Goal: Task Accomplishment & Management: Manage account settings

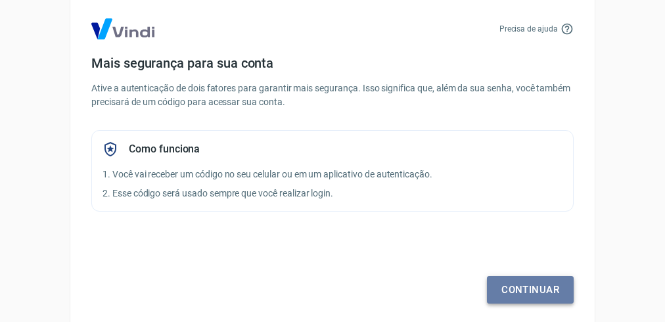
click at [536, 286] on link "Continuar" at bounding box center [530, 290] width 87 height 28
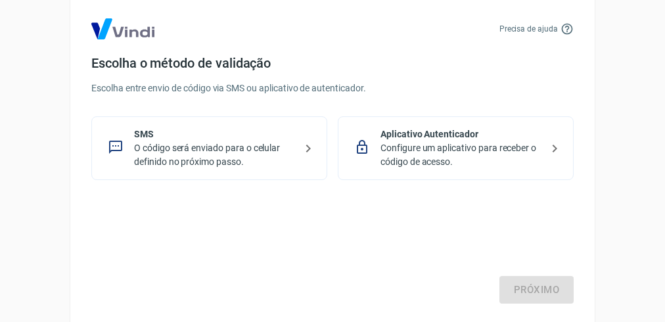
drag, startPoint x: 541, startPoint y: 292, endPoint x: 402, endPoint y: 228, distance: 152.7
click at [535, 292] on div "Próximo" at bounding box center [332, 250] width 483 height 108
click at [262, 145] on p "O código será enviado para o celular definido no próximo passo." at bounding box center [214, 155] width 161 height 28
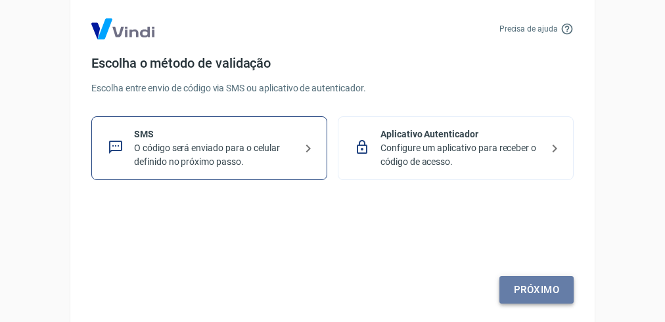
click at [537, 290] on link "Próximo" at bounding box center [537, 290] width 74 height 28
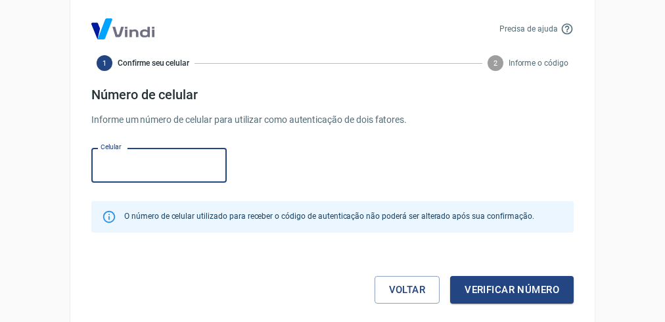
click at [152, 171] on input "Celular" at bounding box center [158, 165] width 135 height 35
type input "[PHONE_NUMBER]"
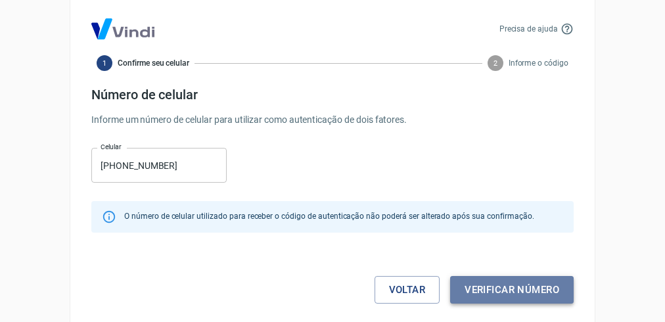
click at [514, 285] on button "Verificar número" at bounding box center [512, 290] width 124 height 28
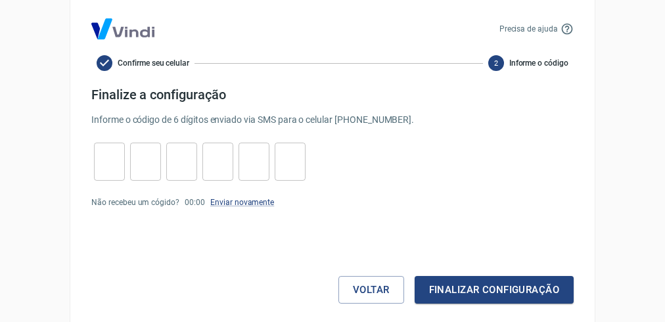
click at [103, 164] on input "tel" at bounding box center [109, 162] width 31 height 28
type input "7"
type input "8"
type input "2"
type input "1"
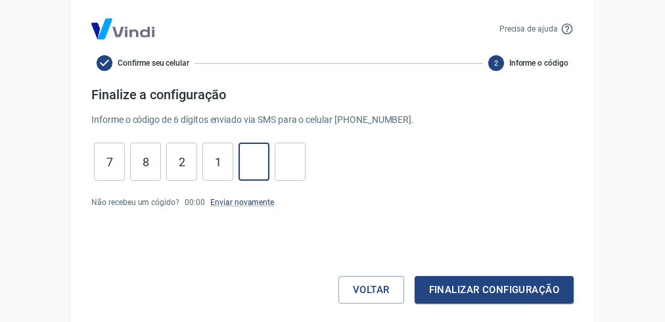
type input "3"
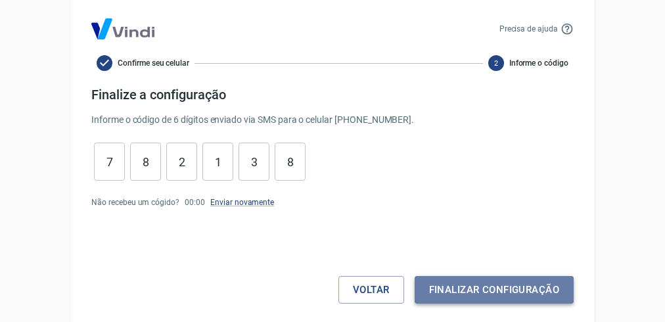
click at [527, 297] on button "Finalizar configuração" at bounding box center [494, 290] width 159 height 28
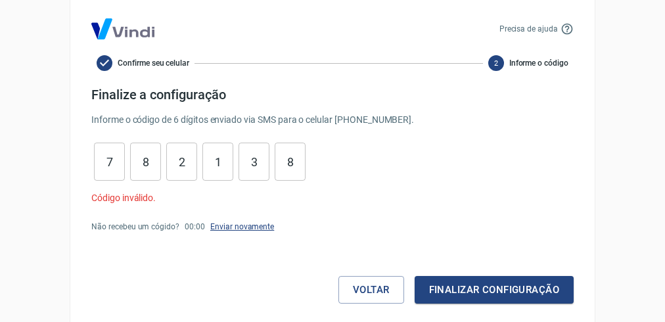
click at [226, 228] on link "Enviar novamente" at bounding box center [242, 226] width 64 height 9
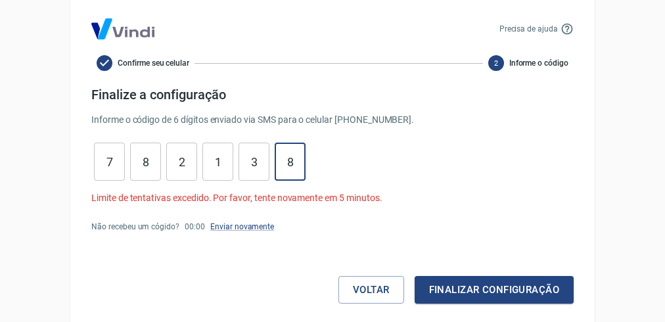
drag, startPoint x: 298, startPoint y: 163, endPoint x: 110, endPoint y: 164, distance: 187.4
click at [110, 164] on div "7 ​ 8 ​ 2 ​ 1 ​ 3 ​ 8 ​" at bounding box center [199, 162] width 217 height 38
type input "8"
type input "3"
type input "1"
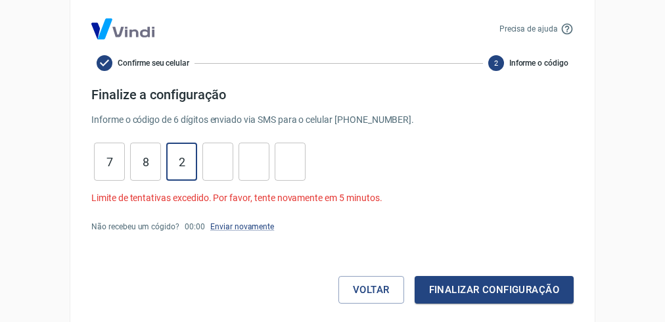
type input "2"
type input "8"
type input "7"
click at [370, 293] on button "Voltar" at bounding box center [372, 290] width 66 height 28
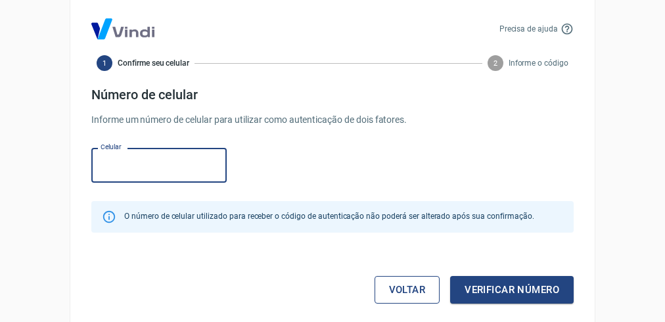
click at [404, 293] on link "Voltar" at bounding box center [408, 290] width 66 height 28
